Goal: Book appointment/travel/reservation

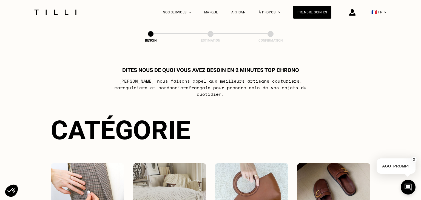
select select "FR"
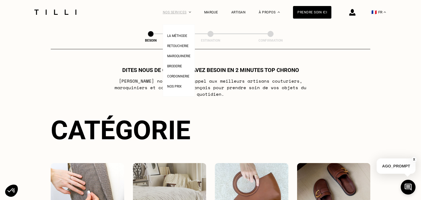
click at [190, 13] on div "Nos services" at bounding box center [177, 12] width 28 height 24
click at [178, 44] on link "Retoucherie" at bounding box center [177, 45] width 21 height 6
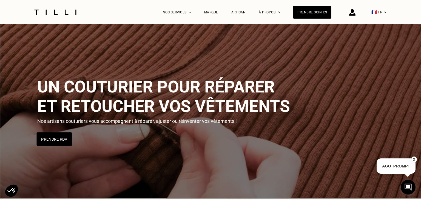
click at [61, 144] on button "Prendre RDV" at bounding box center [54, 140] width 35 height 14
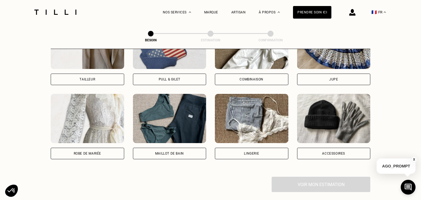
scroll to position [83, 0]
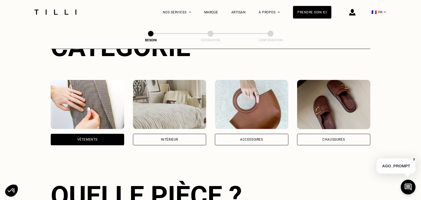
click at [175, 138] on div "Intérieur" at bounding box center [169, 139] width 17 height 3
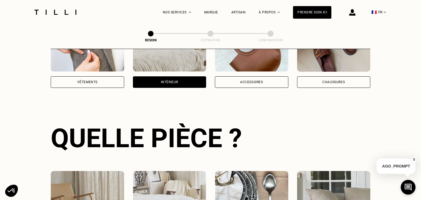
scroll to position [175, 0]
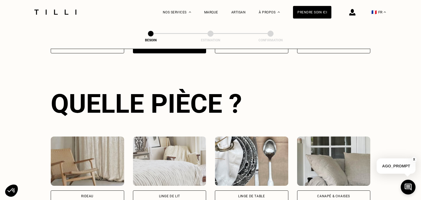
click at [392, 30] on div "Besoin Estimation Confirmation Dites nous de quoi vous avez besoin en 2 minutes…" at bounding box center [210, 58] width 394 height 419
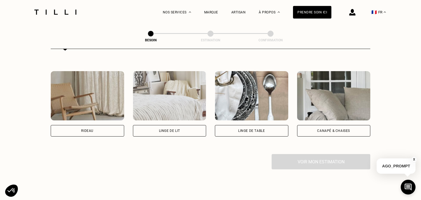
scroll to position [243, 0]
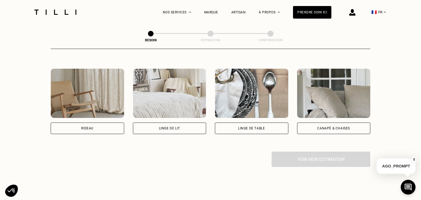
click at [99, 123] on div "Rideau" at bounding box center [87, 129] width 73 height 12
select select "FR"
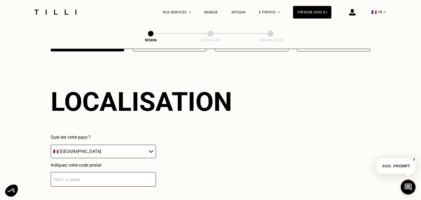
scroll to position [328, 0]
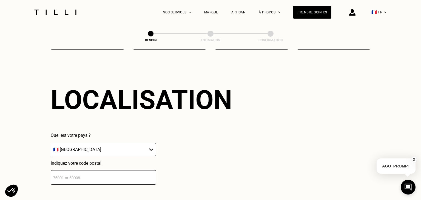
click at [96, 176] on input "number" at bounding box center [103, 177] width 105 height 15
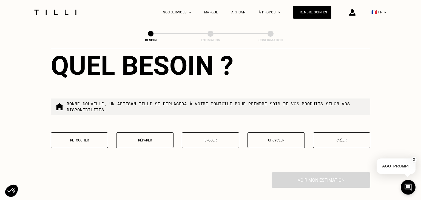
scroll to position [512, 0]
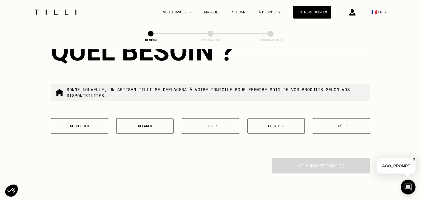
type input "31000"
click at [70, 119] on button "Retoucher" at bounding box center [79, 126] width 57 height 16
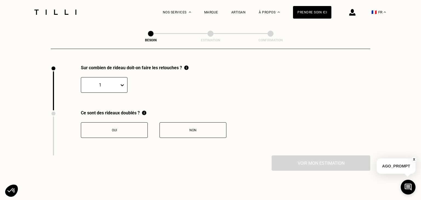
scroll to position [605, 0]
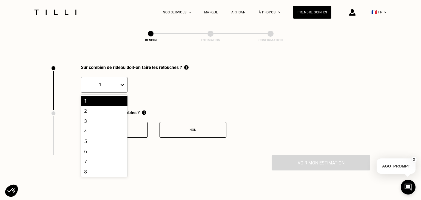
click at [123, 82] on icon at bounding box center [121, 84] width 5 height 5
click at [96, 107] on div "2" at bounding box center [104, 111] width 47 height 10
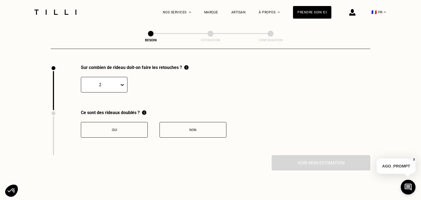
click at [126, 132] on button "Oui" at bounding box center [114, 130] width 67 height 16
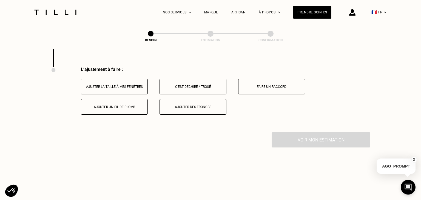
scroll to position [696, 0]
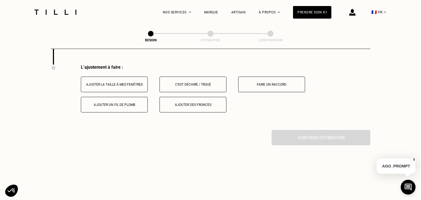
click at [127, 83] on div "Ajuster la taille à mes fenêtres" at bounding box center [114, 85] width 61 height 4
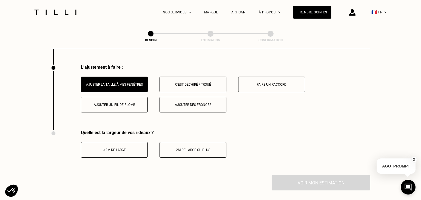
click at [133, 149] on button "< 2m de large" at bounding box center [114, 150] width 67 height 16
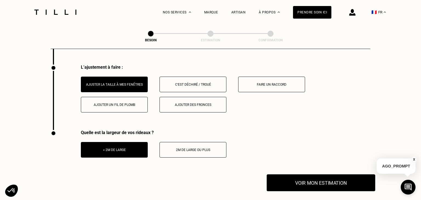
click at [313, 184] on button "Voir mon estimation" at bounding box center [321, 183] width 109 height 17
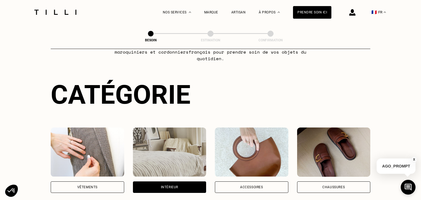
scroll to position [0, 0]
